Goal: Task Accomplishment & Management: Manage account settings

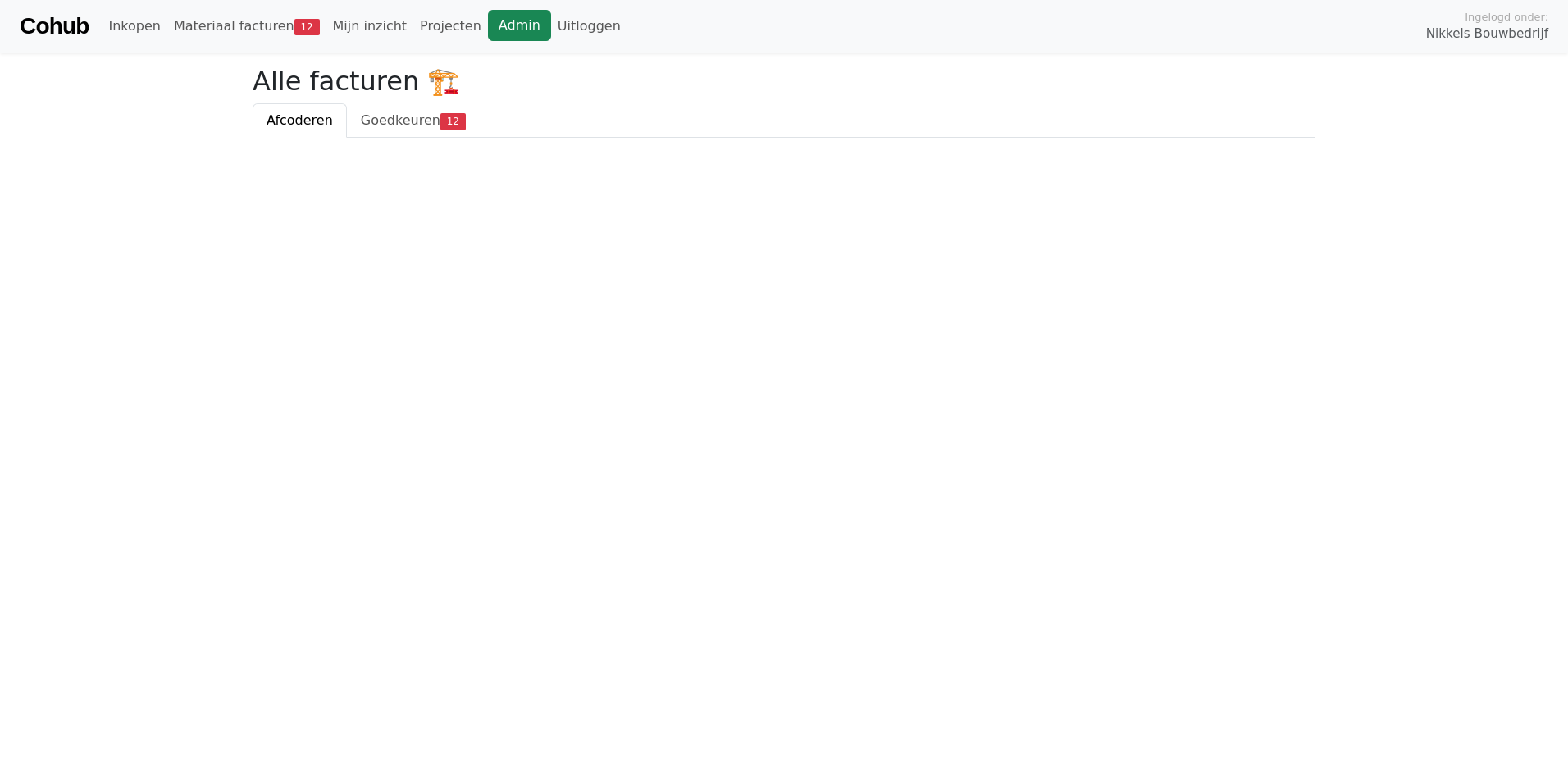
click at [488, 16] on link "Admin" at bounding box center [519, 25] width 63 height 31
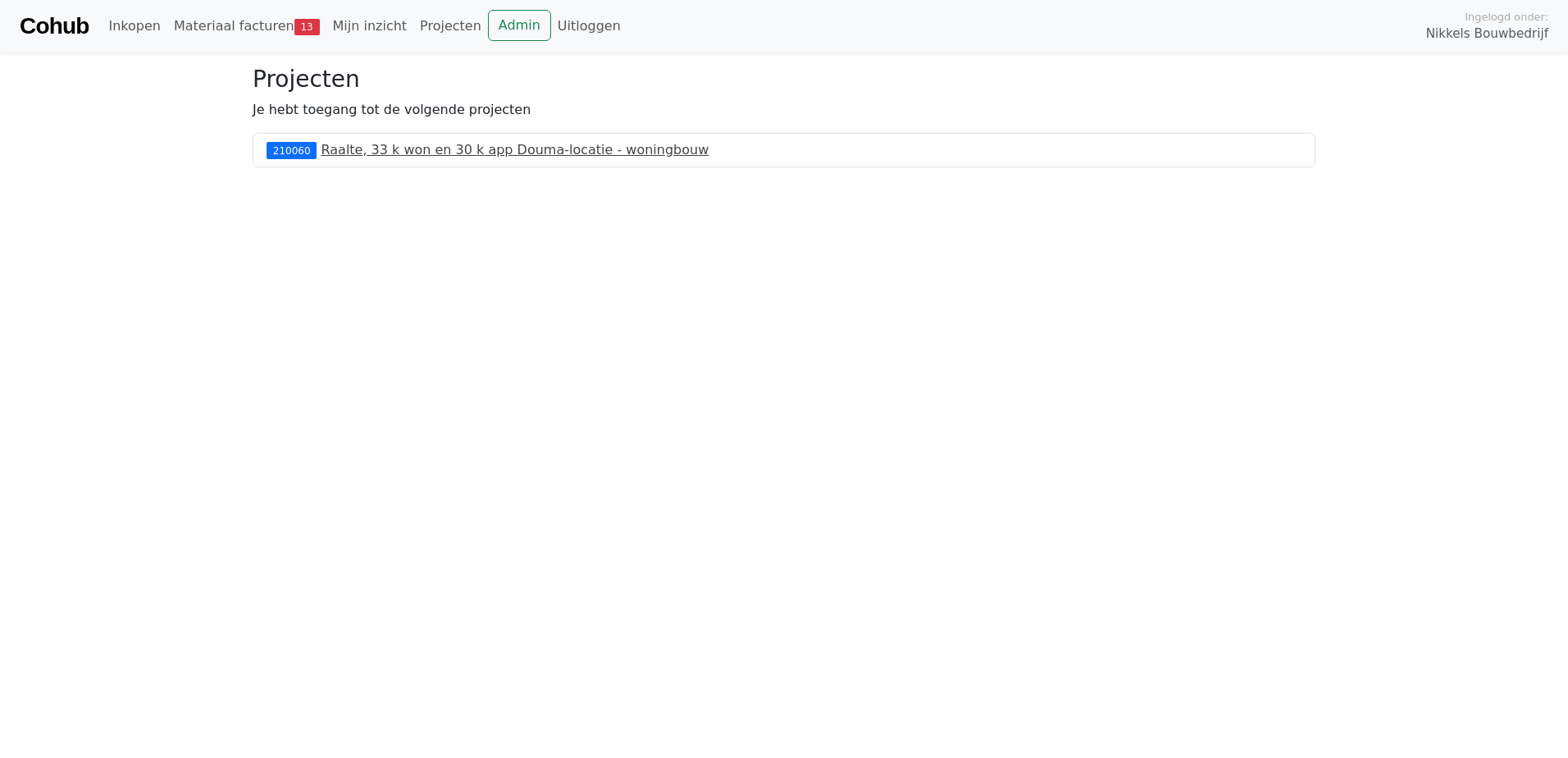
click at [347, 151] on link "Raalte, 33 k won en 30 k app Douma-locatie - woningbouw" at bounding box center [515, 150] width 388 height 16
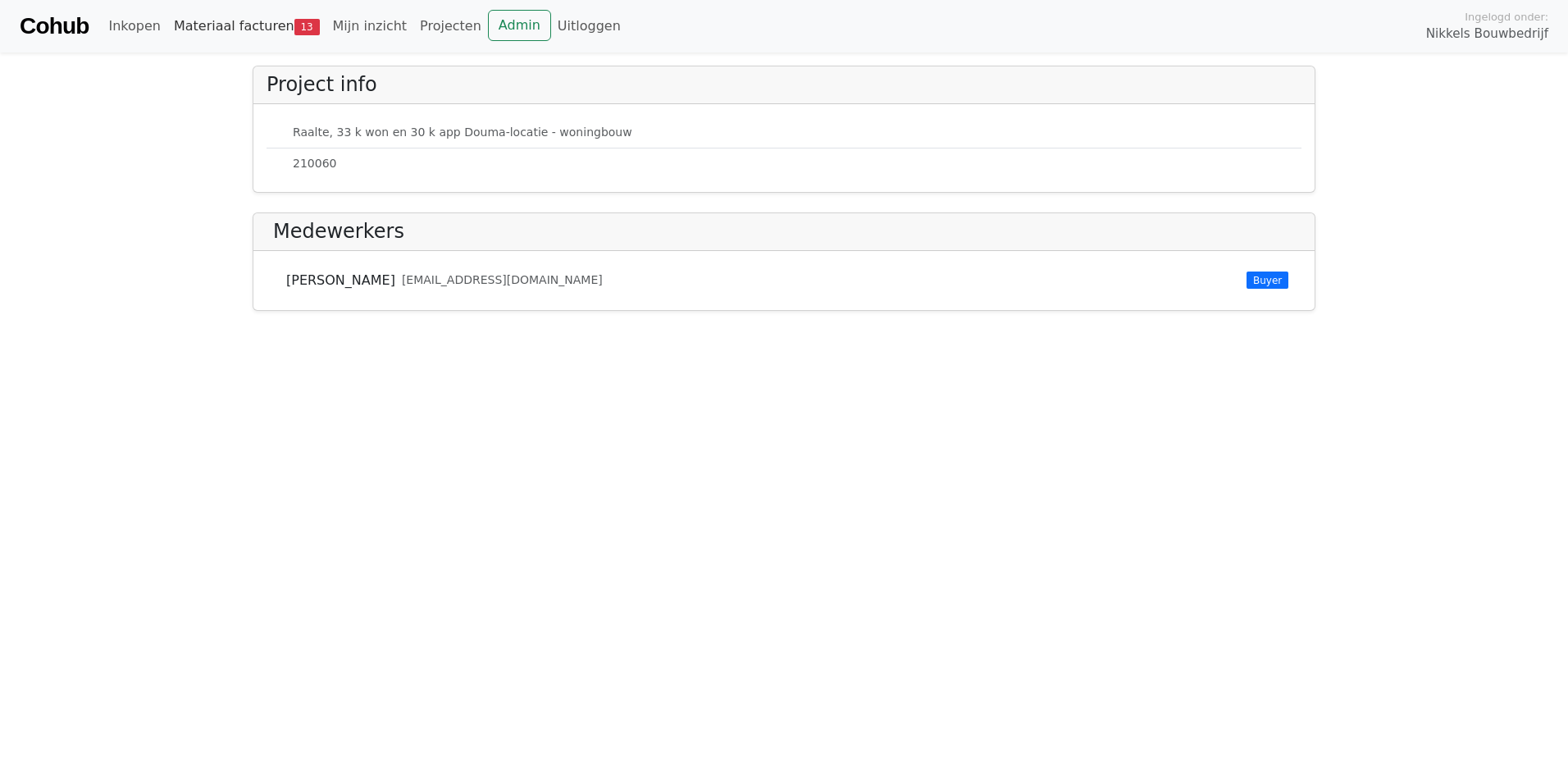
click at [242, 31] on link "Materiaal facturen 13" at bounding box center [246, 26] width 159 height 33
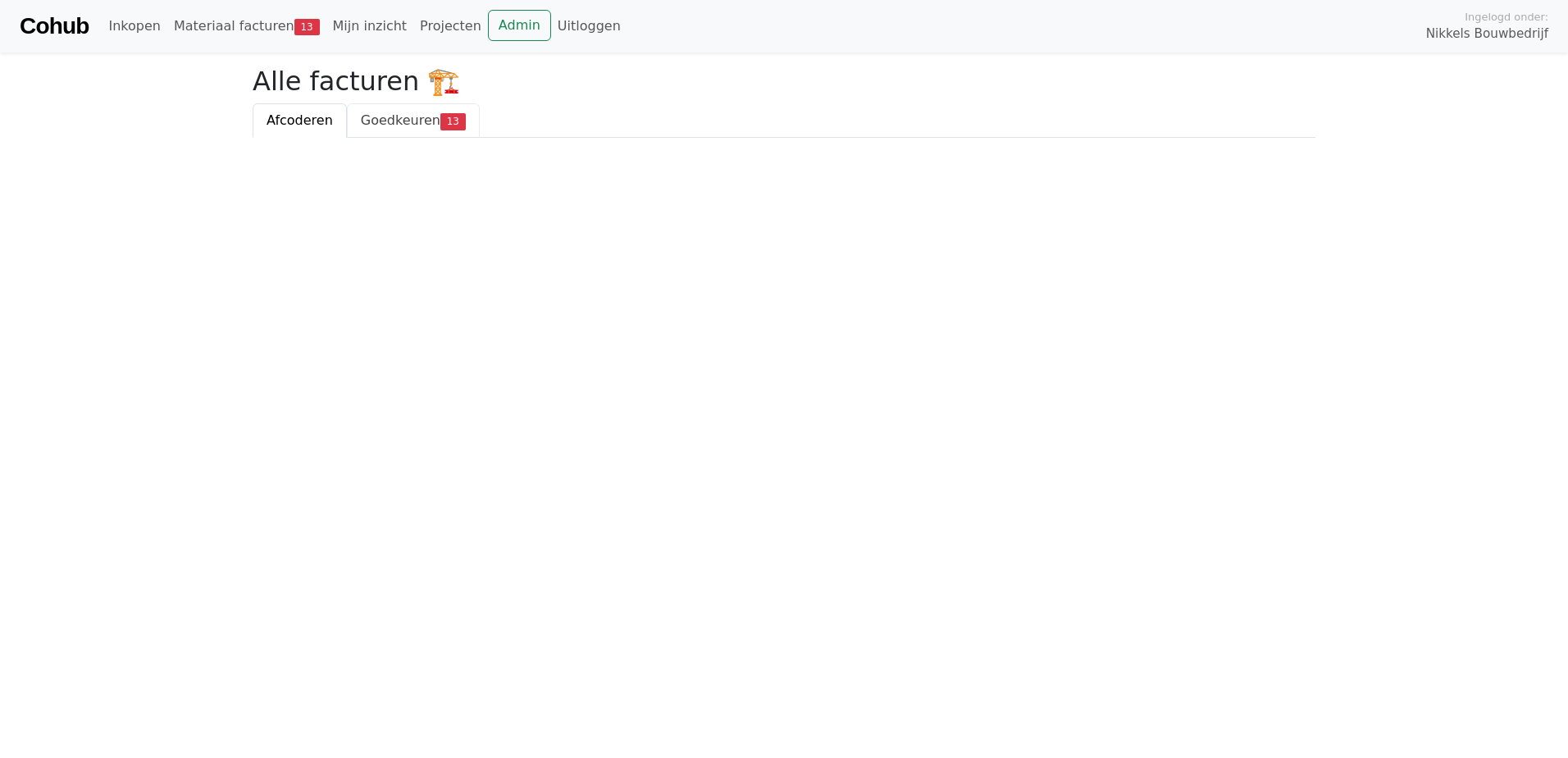
click at [385, 134] on link "Goedkeuren 13" at bounding box center [413, 121] width 133 height 35
